Goal: Task Accomplishment & Management: Complete application form

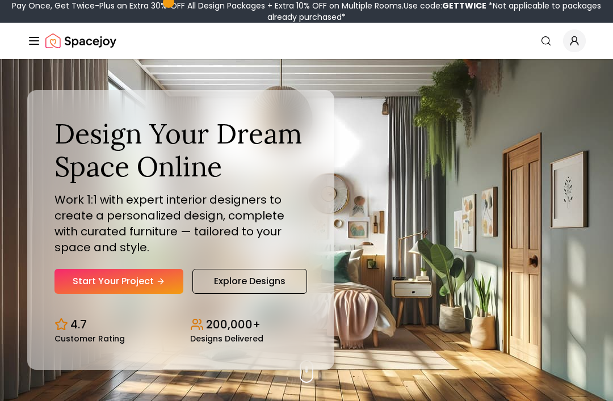
click at [278, 294] on link "Explore Designs" at bounding box center [249, 281] width 115 height 25
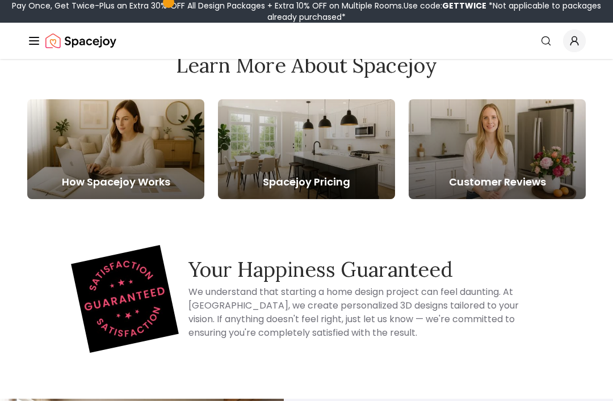
scroll to position [2276, 0]
click at [90, 150] on div at bounding box center [115, 149] width 177 height 100
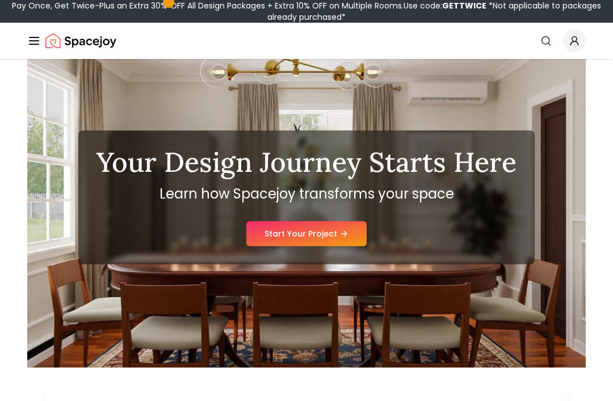
scroll to position [36, 0]
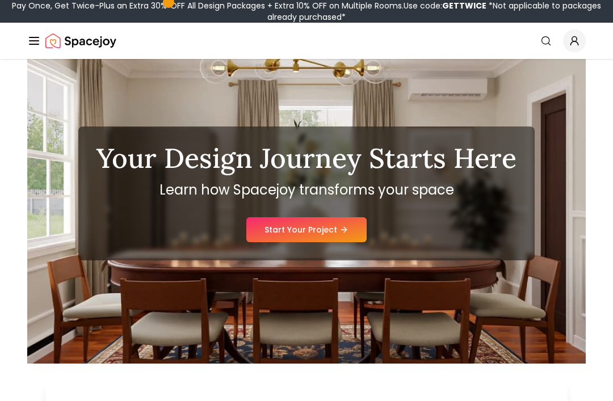
click at [360, 236] on link "Start Your Project" at bounding box center [306, 229] width 120 height 25
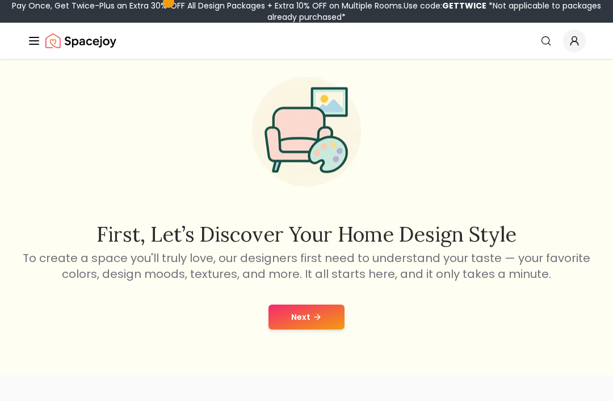
click at [325, 320] on button "Next" at bounding box center [306, 317] width 76 height 25
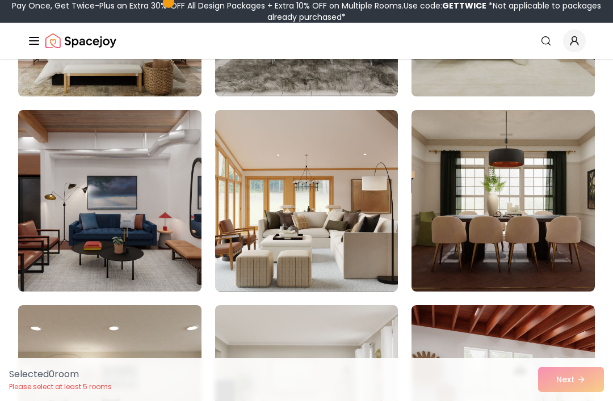
scroll to position [2987, 0]
click at [336, 193] on img at bounding box center [306, 201] width 183 height 182
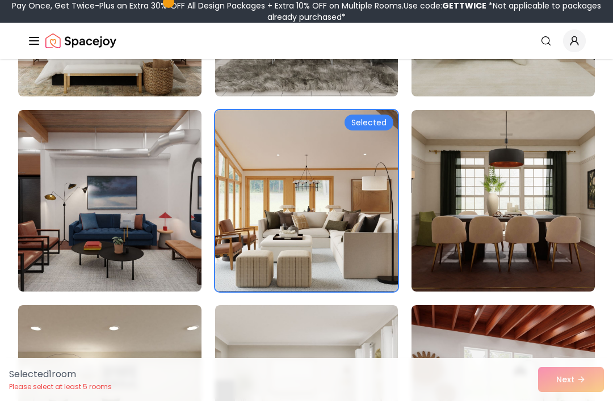
click at [599, 401] on div "Selected 1 room Please select at least 5 rooms Next" at bounding box center [306, 379] width 613 height 43
click at [595, 401] on div "Selected 1 room Please select at least 5 rooms Next" at bounding box center [306, 379] width 613 height 43
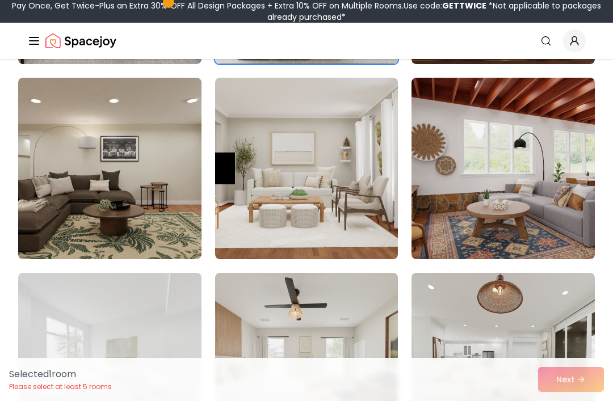
scroll to position [3214, 0]
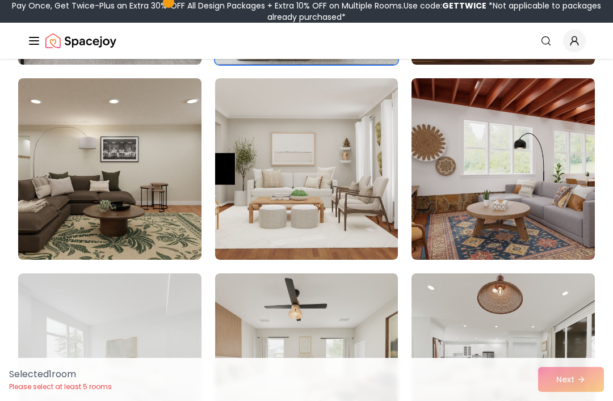
click at [354, 184] on img at bounding box center [306, 169] width 183 height 182
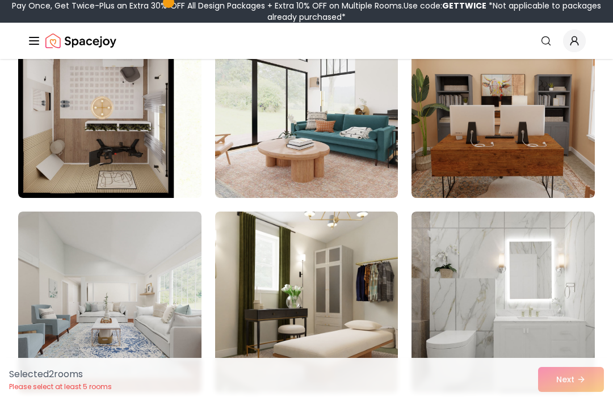
click at [563, 261] on img at bounding box center [503, 303] width 183 height 182
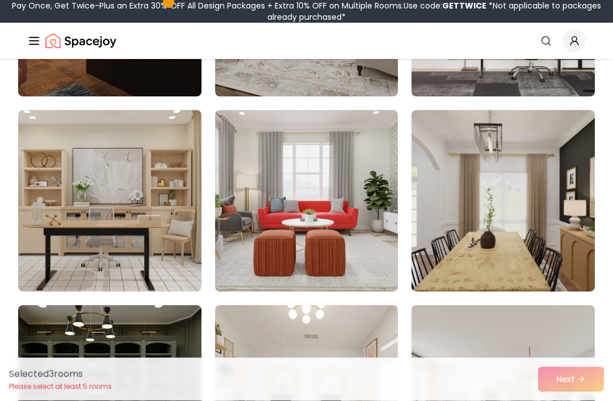
scroll to position [4549, 0]
click at [65, 211] on img at bounding box center [109, 201] width 183 height 182
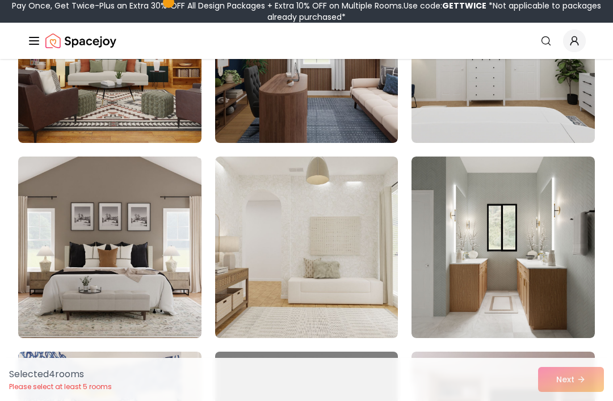
scroll to position [5099, 0]
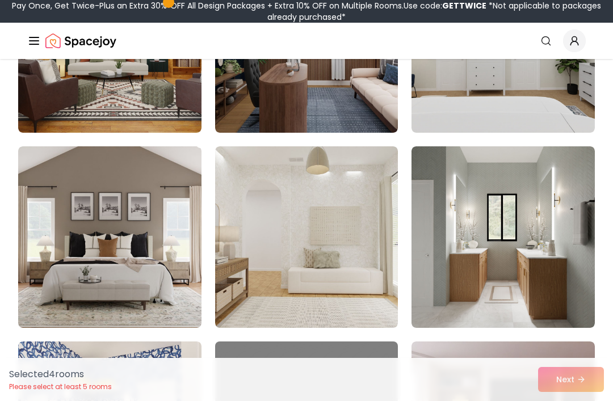
click at [272, 270] on img at bounding box center [306, 237] width 183 height 182
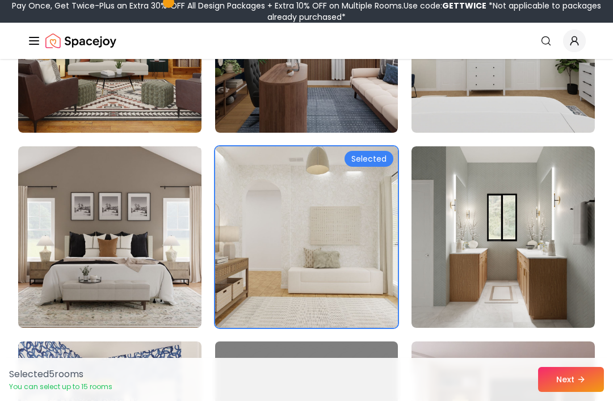
click at [586, 384] on icon at bounding box center [581, 379] width 9 height 9
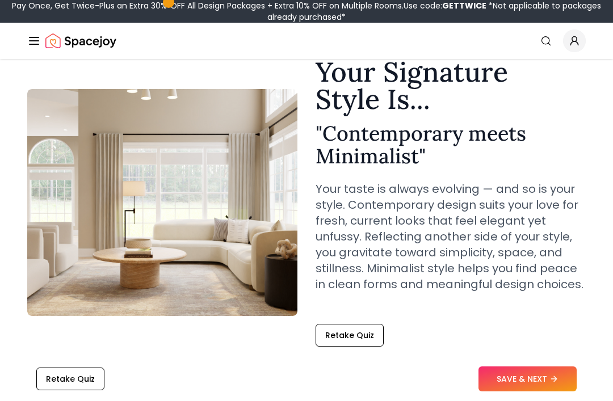
scroll to position [51, 0]
click at [569, 392] on button "SAVE & NEXT" at bounding box center [528, 379] width 98 height 25
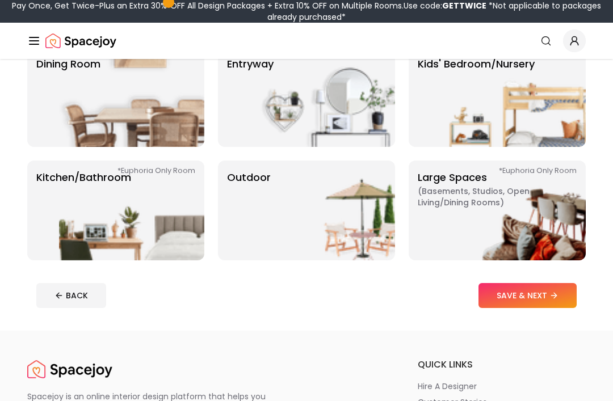
scroll to position [223, 0]
click at [62, 223] on img at bounding box center [131, 211] width 145 height 100
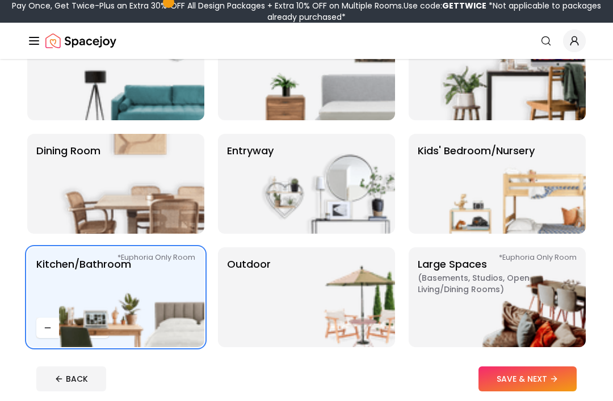
scroll to position [136, 0]
click at [568, 381] on button "SAVE & NEXT" at bounding box center [528, 379] width 98 height 25
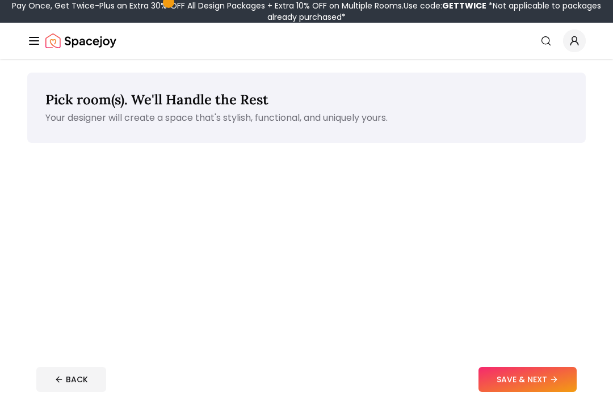
scroll to position [173, 0]
